Goal: Transaction & Acquisition: Subscribe to service/newsletter

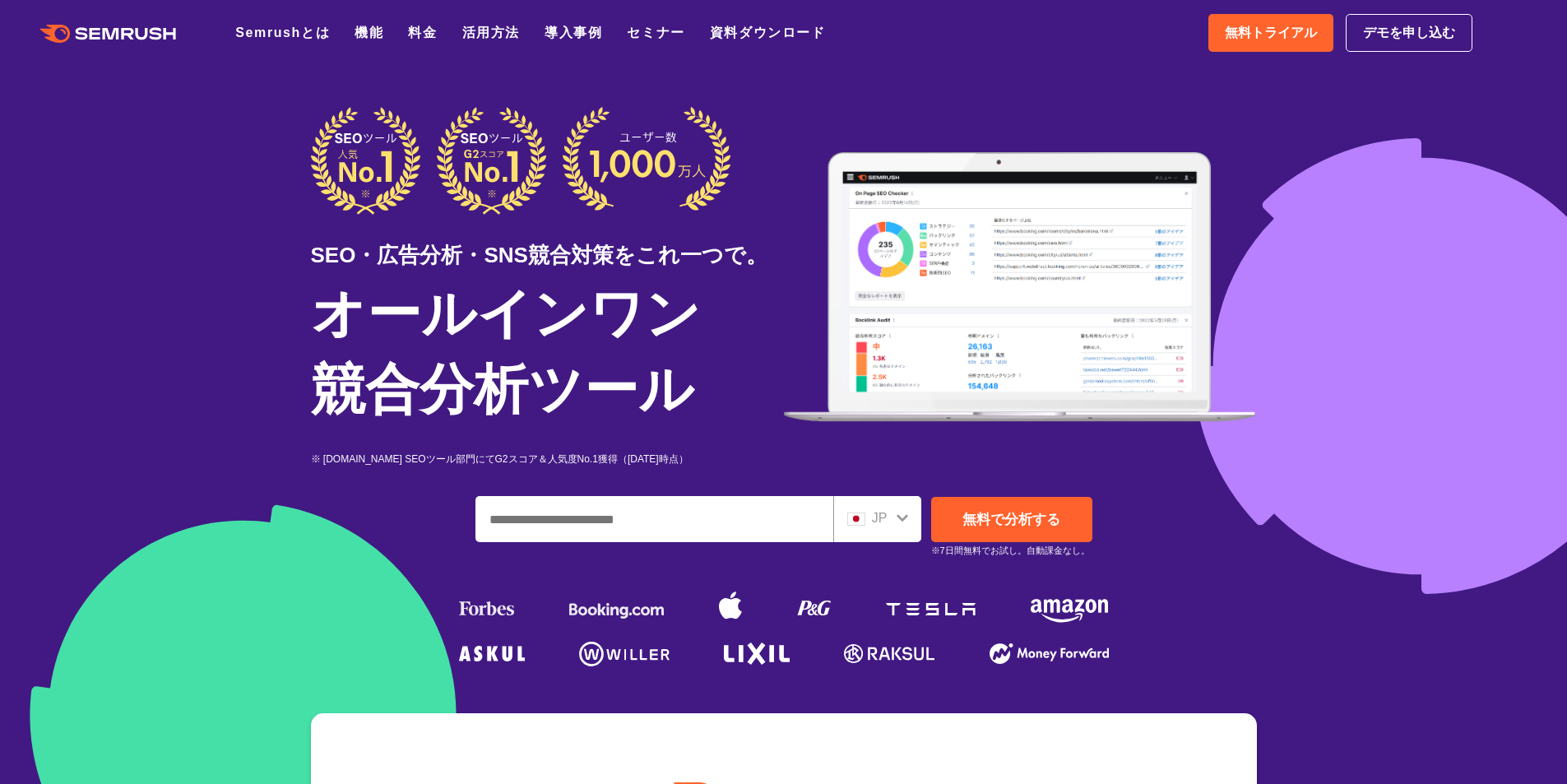
click at [1158, 81] on div at bounding box center [784, 459] width 1567 height 919
click at [1275, 30] on span "無料トライアル" at bounding box center [1271, 32] width 92 height 21
drag, startPoint x: 1058, startPoint y: 98, endPoint x: 1055, endPoint y: 83, distance: 15.3
click at [1057, 94] on div at bounding box center [784, 459] width 1567 height 919
drag, startPoint x: 1055, startPoint y: 83, endPoint x: 1153, endPoint y: 83, distance: 98.0
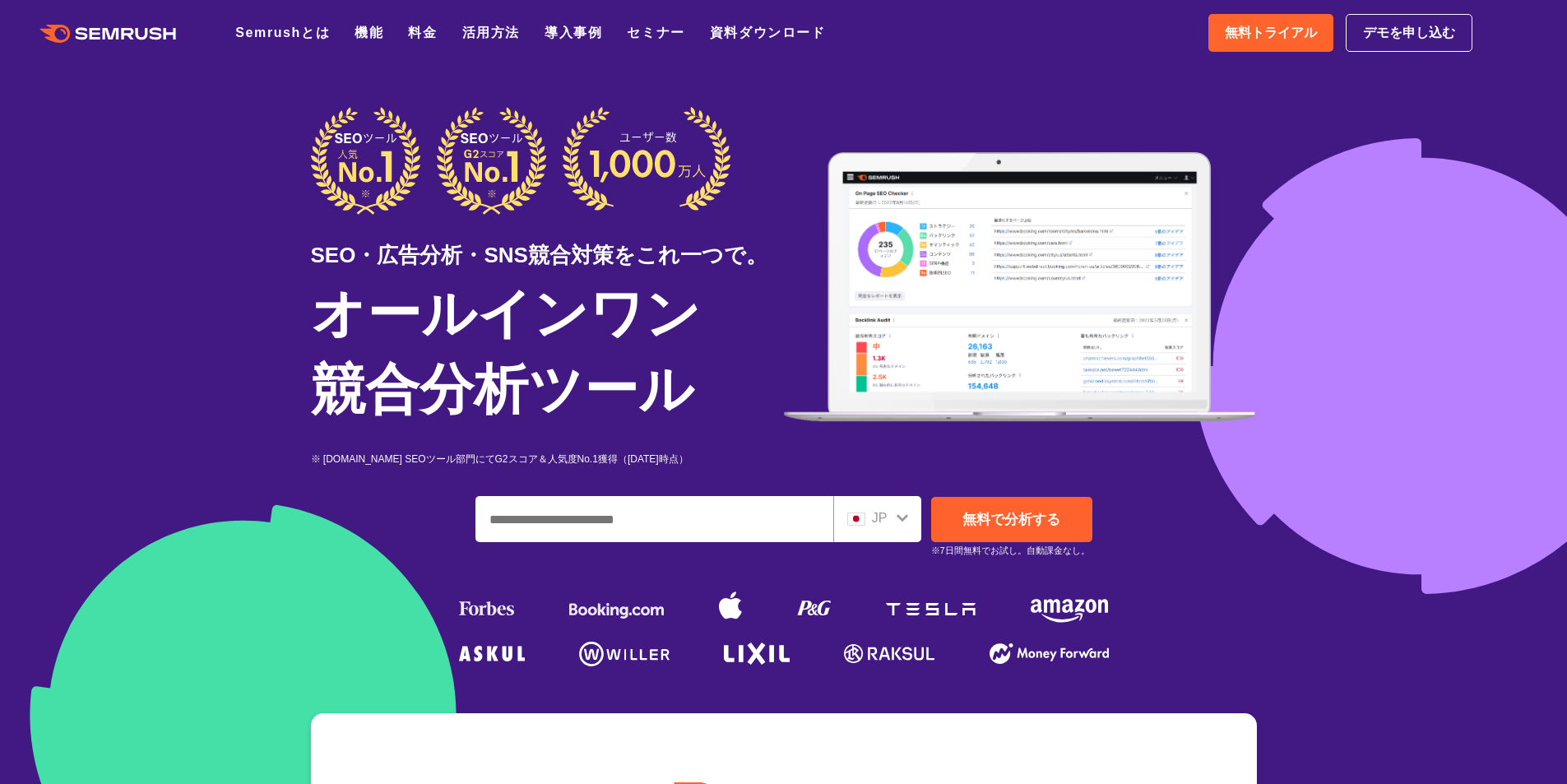
click at [1008, 100] on div at bounding box center [784, 459] width 1567 height 919
click at [1408, 41] on span "デモを申し込む" at bounding box center [1408, 32] width 92 height 21
click at [1248, 34] on span "無料トライアル" at bounding box center [1271, 32] width 92 height 21
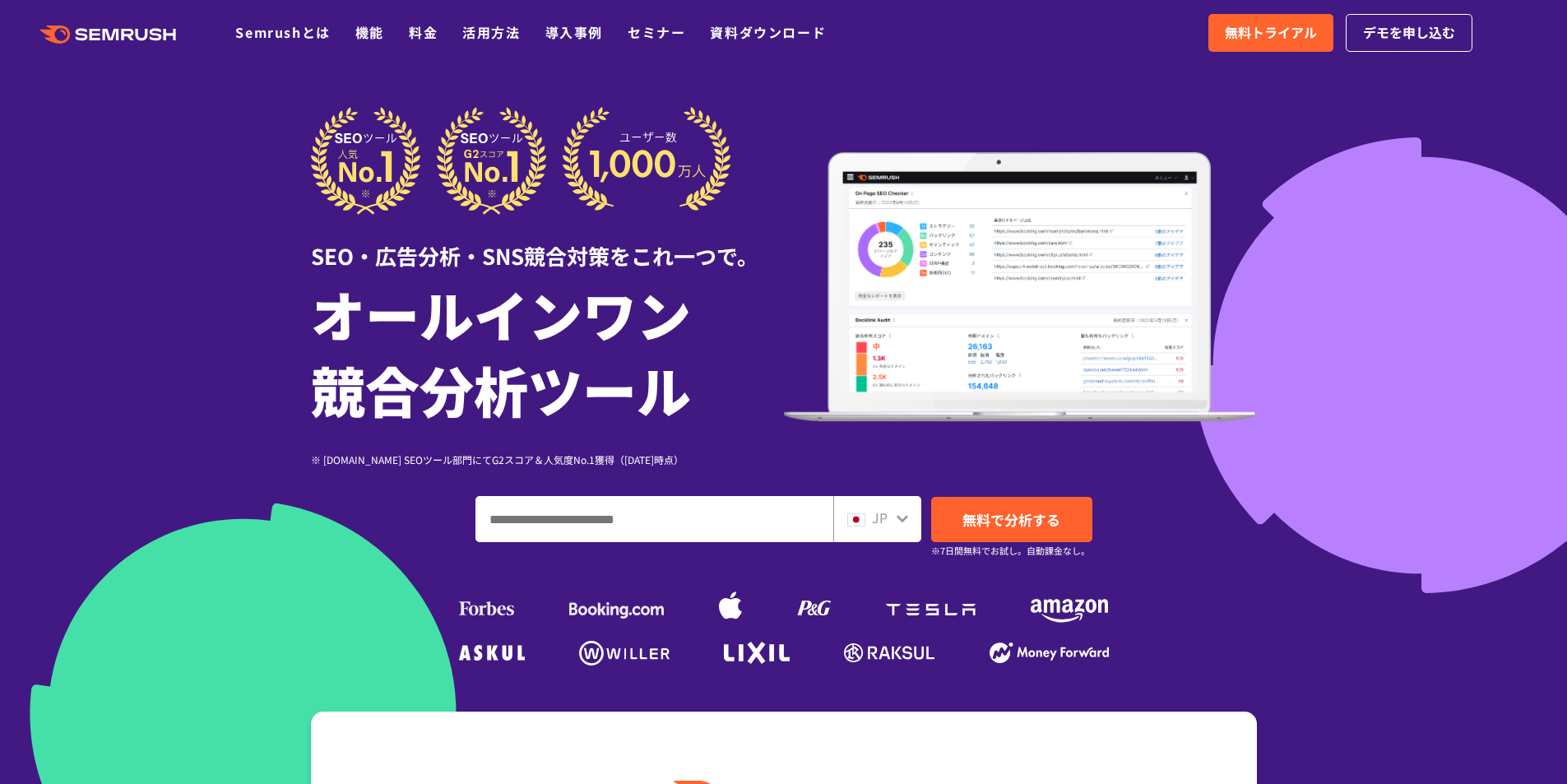
click at [1257, 92] on div at bounding box center [784, 459] width 1567 height 917
click at [1090, 100] on div at bounding box center [784, 459] width 1567 height 917
